Goal: Information Seeking & Learning: Learn about a topic

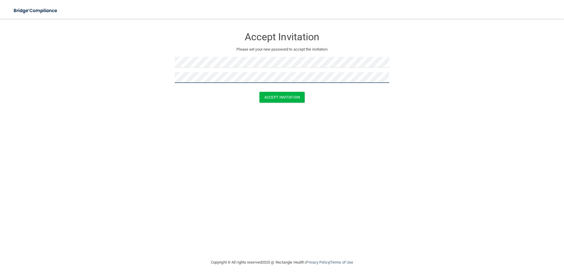
click at [260, 92] on button "Accept Invitation" at bounding box center [282, 97] width 45 height 11
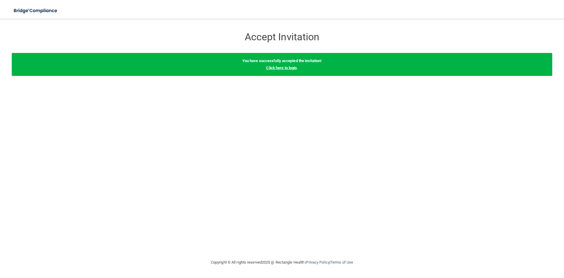
click at [287, 67] on link "Click here to login" at bounding box center [281, 68] width 31 height 4
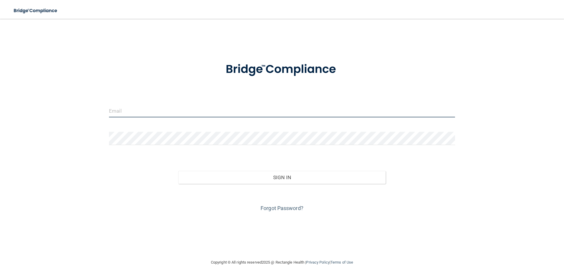
click at [192, 106] on input "email" at bounding box center [282, 110] width 346 height 13
type input "[EMAIL_ADDRESS][DOMAIN_NAME]"
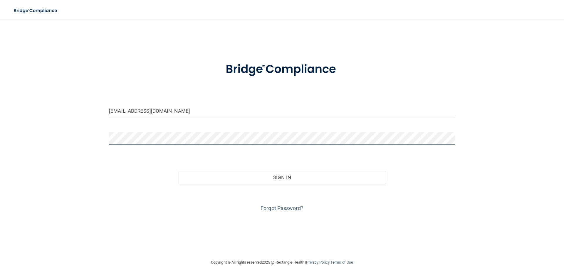
click at [178, 171] on button "Sign In" at bounding box center [282, 177] width 208 height 13
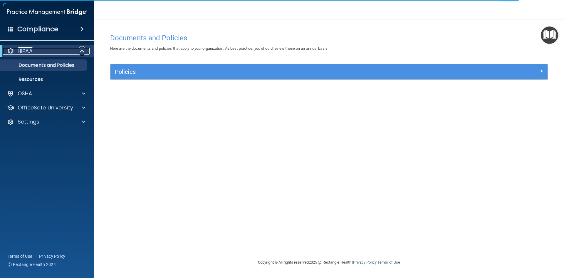
click at [66, 53] on div "HIPAA" at bounding box center [39, 51] width 73 height 7
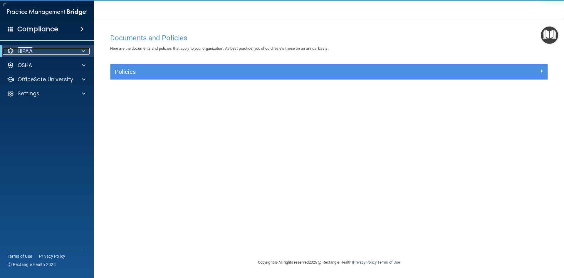
click at [66, 53] on div "HIPAA" at bounding box center [39, 51] width 73 height 7
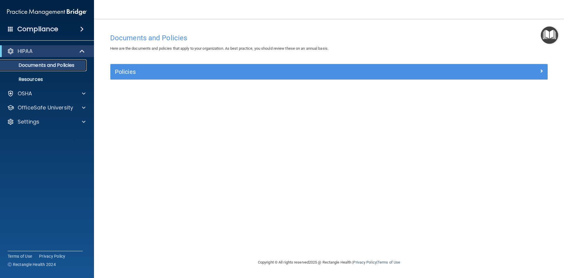
click at [60, 66] on p "Documents and Policies" at bounding box center [44, 65] width 80 height 6
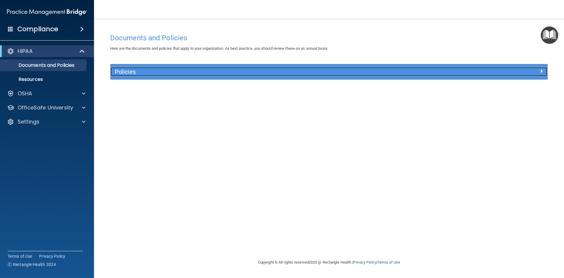
click at [173, 73] on h5 "Policies" at bounding box center [274, 71] width 319 height 6
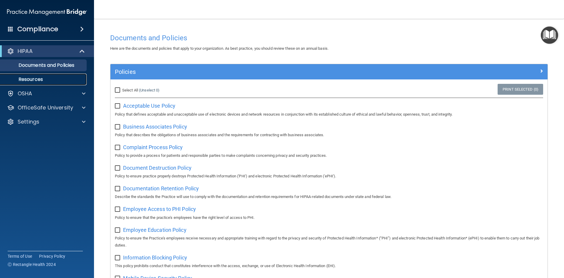
click at [44, 79] on p "Resources" at bounding box center [44, 79] width 80 height 6
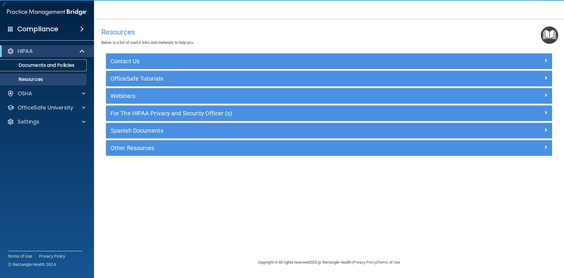
click at [38, 66] on p "Documents and Policies" at bounding box center [44, 65] width 80 height 6
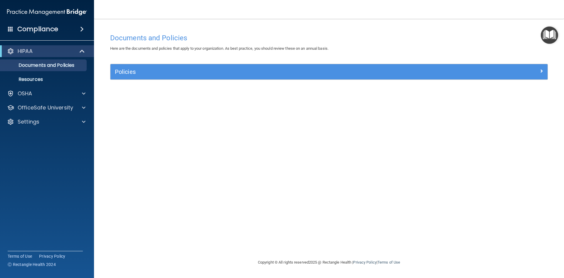
click at [48, 29] on h4 "Compliance" at bounding box center [37, 29] width 41 height 8
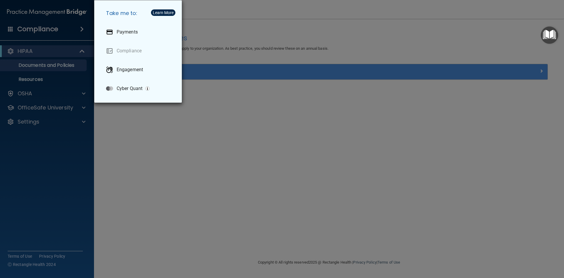
click at [78, 143] on div "Take me to: Payments Compliance Engagement Cyber Quant" at bounding box center [282, 139] width 564 height 278
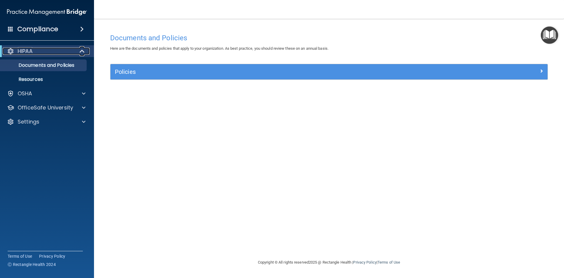
click at [50, 50] on div "HIPAA" at bounding box center [39, 51] width 73 height 7
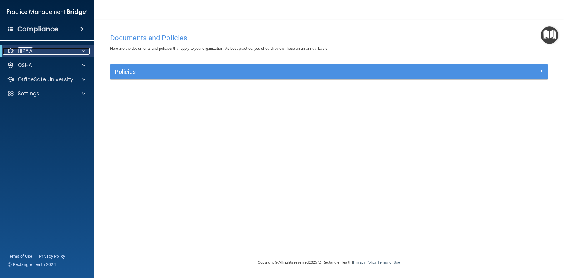
click at [50, 50] on div "HIPAA" at bounding box center [39, 51] width 73 height 7
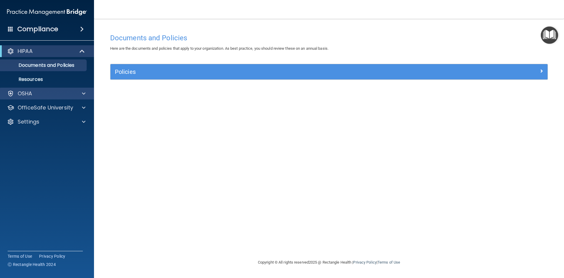
click at [46, 89] on div "OSHA" at bounding box center [47, 94] width 94 height 12
click at [43, 94] on div "OSHA" at bounding box center [39, 93] width 73 height 7
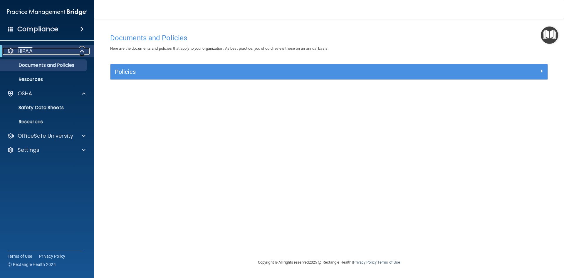
click at [34, 53] on div "HIPAA" at bounding box center [39, 51] width 73 height 7
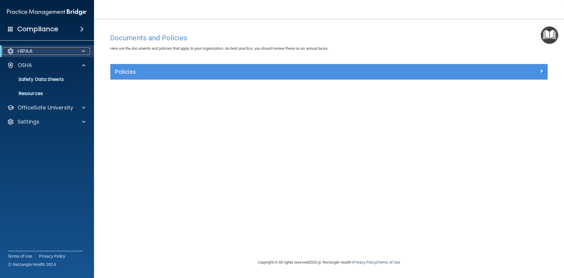
click at [34, 53] on div "HIPAA" at bounding box center [39, 51] width 73 height 7
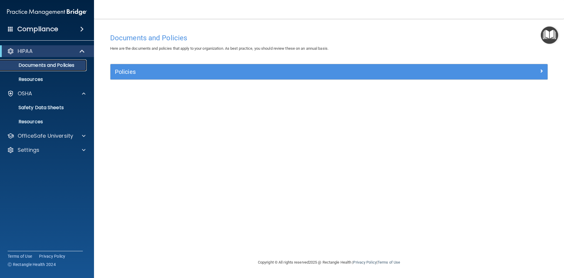
click at [41, 66] on p "Documents and Policies" at bounding box center [44, 65] width 80 height 6
click at [44, 77] on p "Resources" at bounding box center [44, 79] width 80 height 6
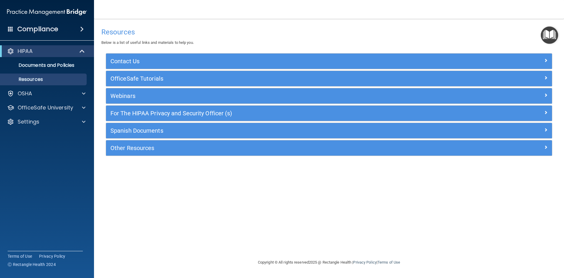
click at [544, 33] on img "Open Resource Center" at bounding box center [549, 34] width 17 height 17
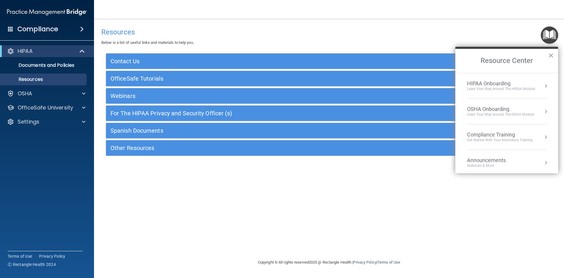
click at [522, 133] on div "Compliance Training" at bounding box center [500, 134] width 66 height 6
click at [490, 84] on div "HIPAA Training for Members" at bounding box center [493, 82] width 66 height 5
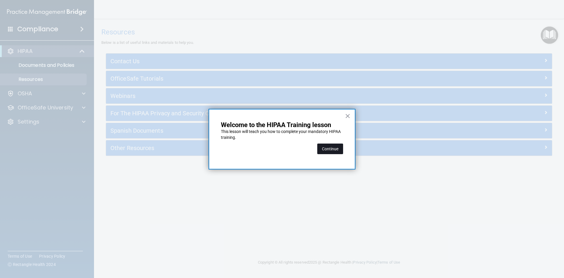
click at [337, 149] on button "Continue" at bounding box center [330, 148] width 26 height 11
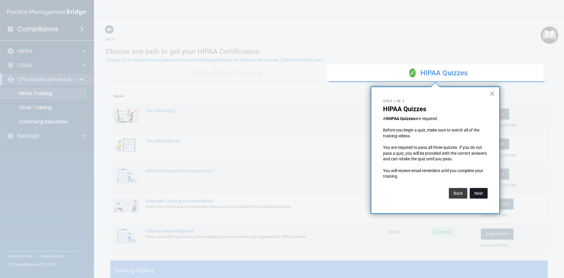
click at [483, 192] on button "Next" at bounding box center [479, 193] width 18 height 11
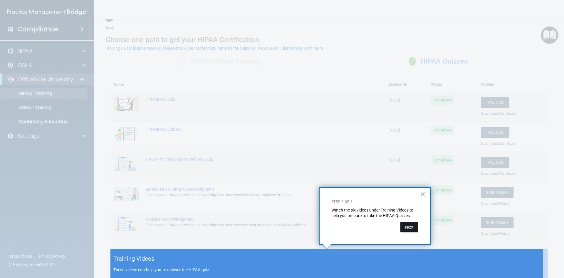
click at [404, 227] on button "Next" at bounding box center [410, 227] width 18 height 11
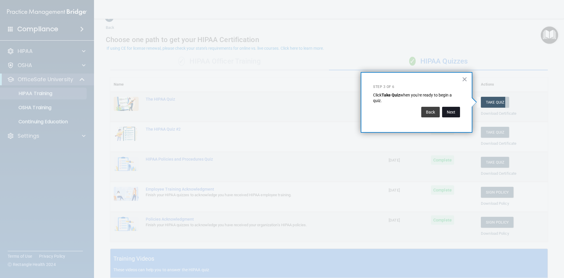
click at [455, 112] on button "Next" at bounding box center [451, 112] width 18 height 11
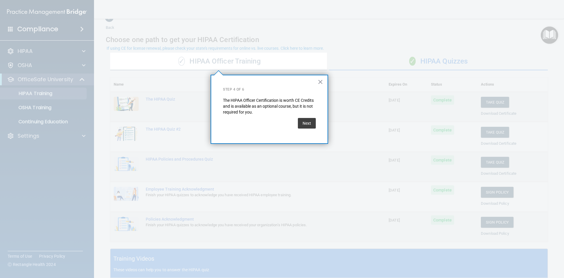
click at [306, 120] on button "Next" at bounding box center [307, 123] width 18 height 11
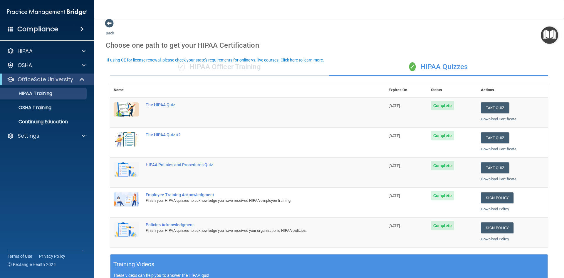
scroll to position [0, 0]
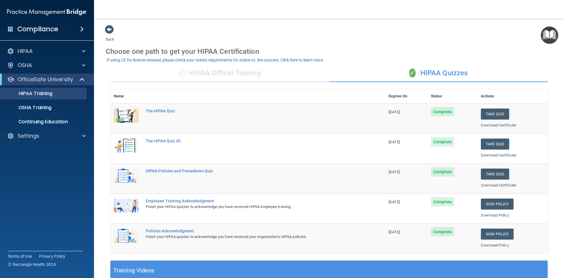
click at [241, 69] on div "✓ HIPAA Officer Training" at bounding box center [219, 73] width 219 height 18
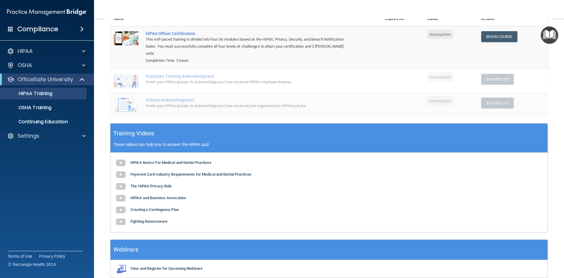
scroll to position [98, 0]
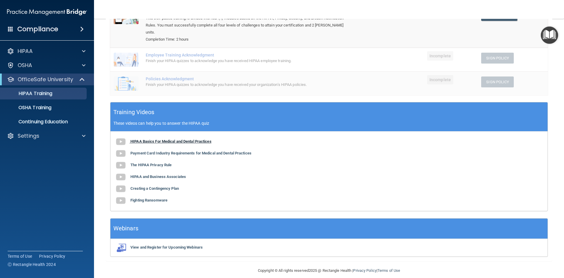
click at [145, 139] on b "HIPAA Basics For Medical and Dental Practices" at bounding box center [171, 141] width 81 height 4
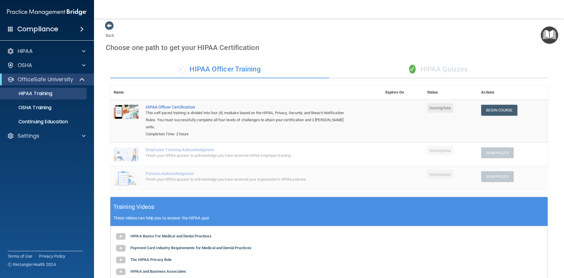
scroll to position [0, 0]
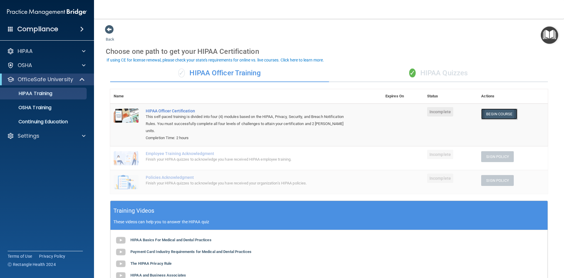
click at [492, 116] on link "Begin Course" at bounding box center [500, 113] width 36 height 11
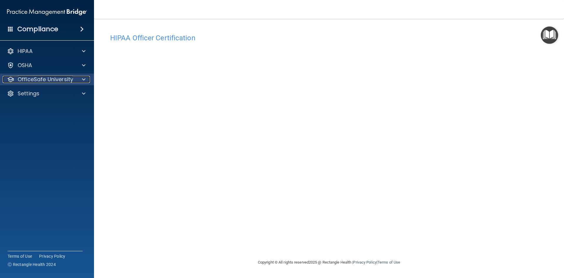
click at [77, 78] on div at bounding box center [83, 79] width 15 height 7
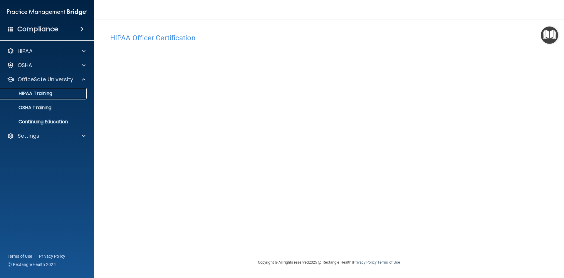
click at [46, 96] on p "HIPAA Training" at bounding box center [28, 94] width 49 height 6
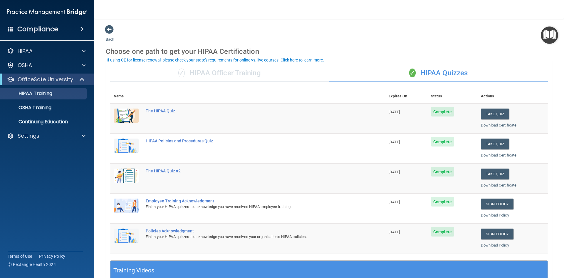
click at [243, 72] on div "✓ HIPAA Officer Training" at bounding box center [219, 73] width 219 height 18
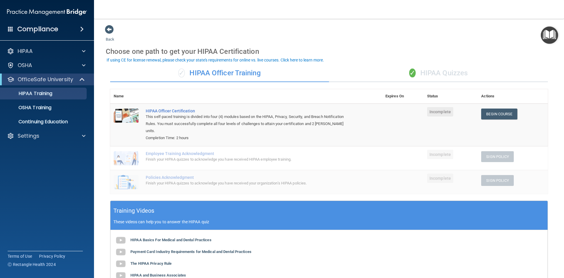
click at [446, 69] on div "✓ HIPAA Quizzes" at bounding box center [438, 73] width 219 height 18
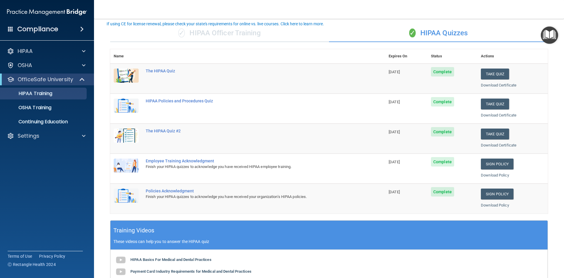
scroll to position [29, 0]
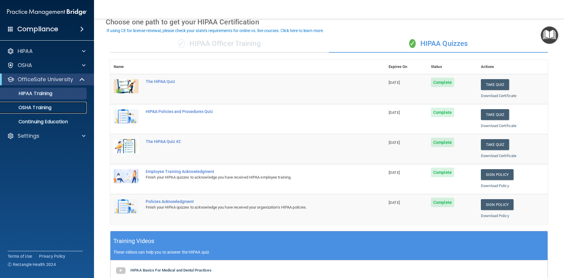
click at [50, 105] on p "OSHA Training" at bounding box center [28, 108] width 48 height 6
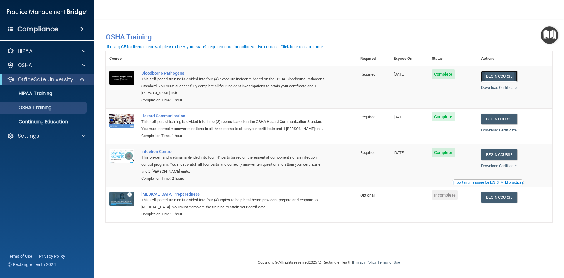
click at [506, 78] on link "Begin Course" at bounding box center [500, 76] width 36 height 11
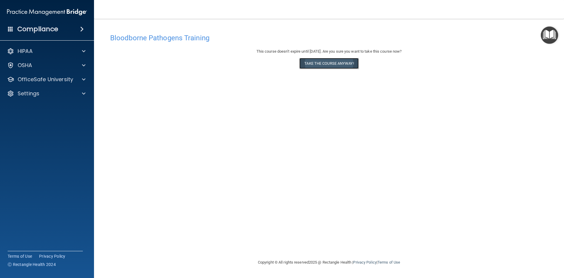
click at [322, 65] on button "Take the course anyway!" at bounding box center [329, 63] width 59 height 11
click at [553, 38] on img "Open Resource Center" at bounding box center [549, 34] width 17 height 17
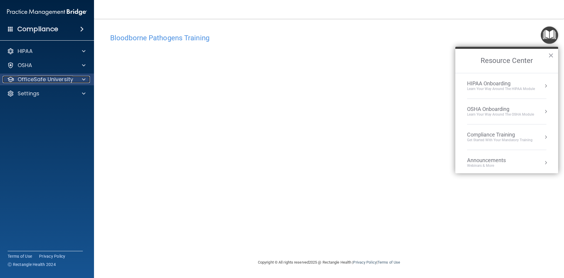
click at [65, 80] on p "OfficeSafe University" at bounding box center [46, 79] width 56 height 7
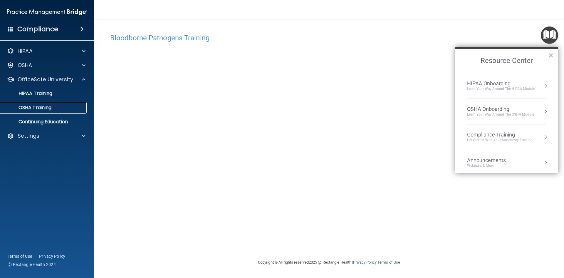
click at [51, 106] on p "OSHA Training" at bounding box center [28, 108] width 48 height 6
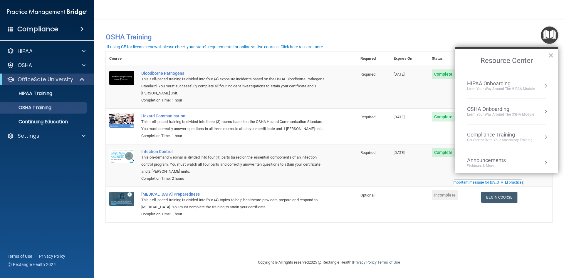
click at [540, 242] on div "You have a course that has expired or is incomplete. Please complete the course…" at bounding box center [329, 139] width 447 height 228
click at [519, 41] on h4 "OSHA Training" at bounding box center [329, 37] width 447 height 8
click at [550, 56] on button "×" at bounding box center [552, 55] width 6 height 9
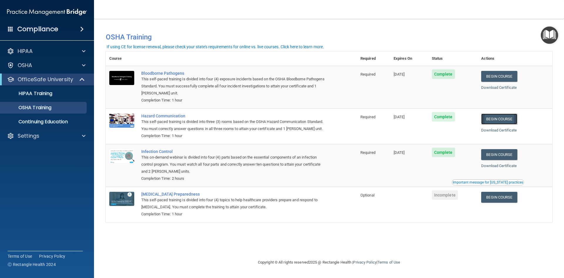
click at [511, 119] on link "Begin Course" at bounding box center [500, 118] width 36 height 11
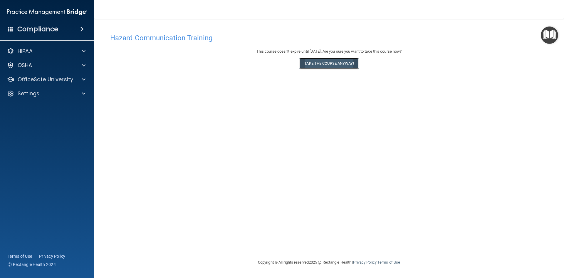
click at [348, 64] on button "Take the course anyway!" at bounding box center [329, 63] width 59 height 11
